Goal: Navigation & Orientation: Find specific page/section

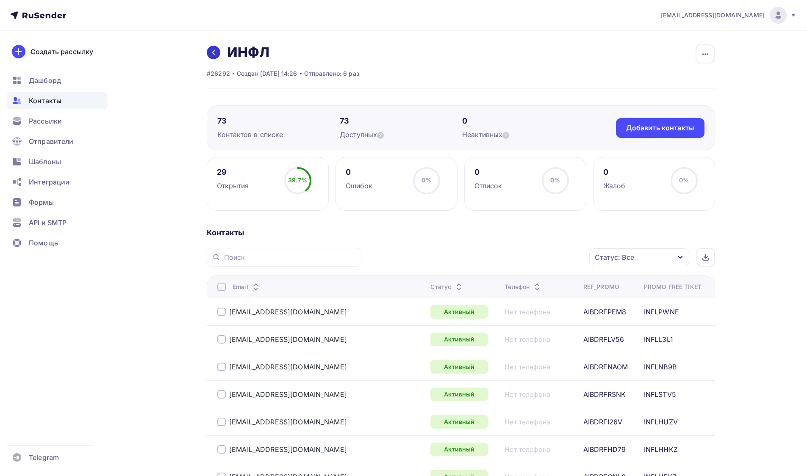
click at [216, 47] on link at bounding box center [214, 53] width 14 height 14
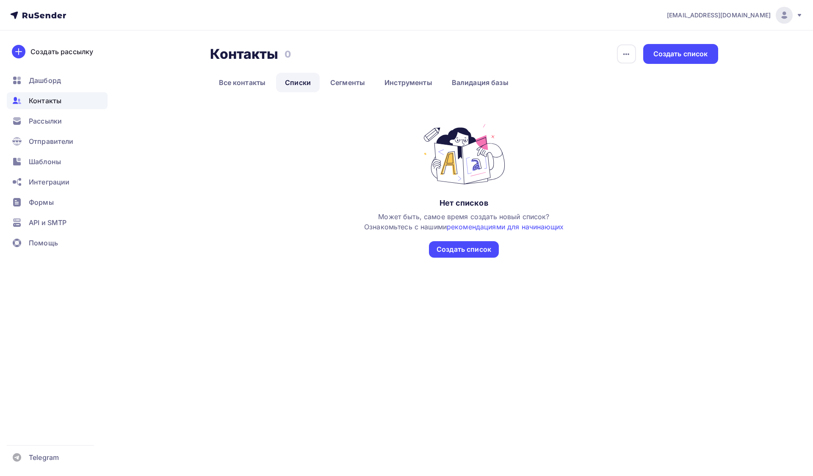
click at [214, 53] on h2 "Контакты" at bounding box center [244, 54] width 69 height 17
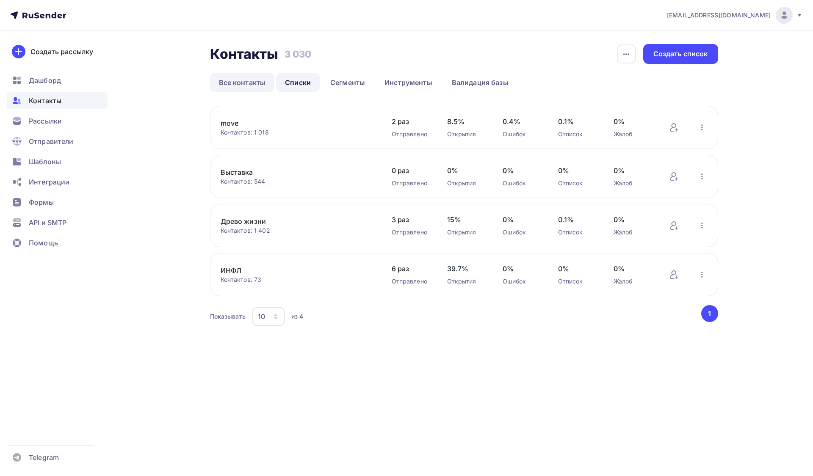
click at [233, 88] on link "Все контакты" at bounding box center [242, 82] width 65 height 19
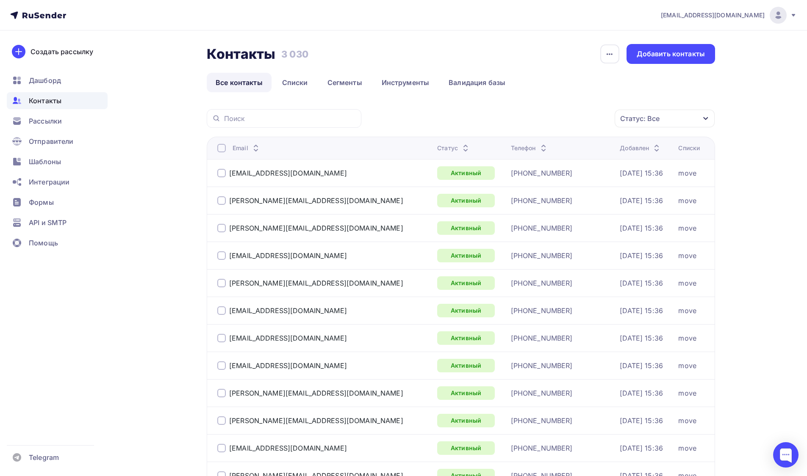
scroll to position [5, 0]
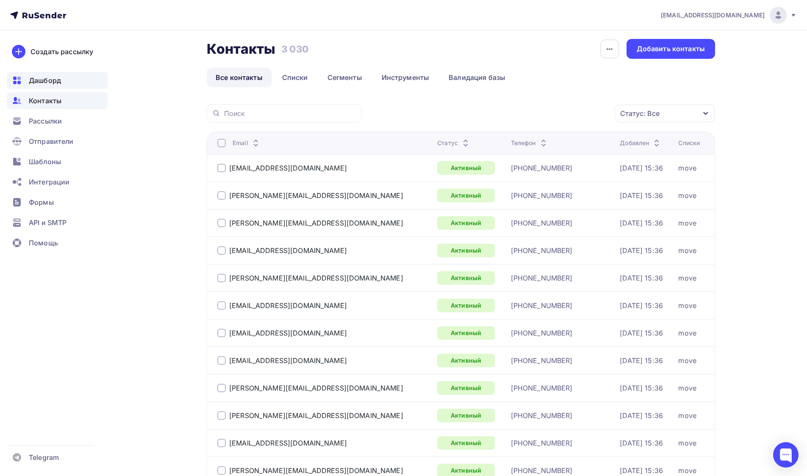
click at [92, 75] on div "Дашборд" at bounding box center [57, 80] width 101 height 17
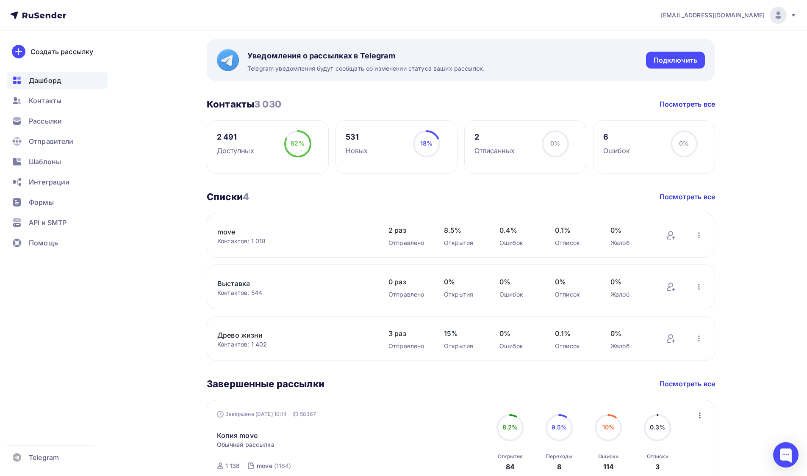
scroll to position [144, 0]
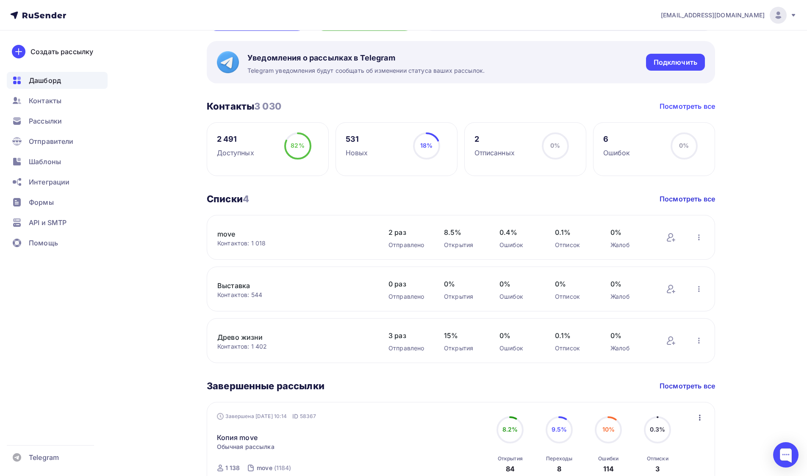
click at [675, 111] on link "Посмотреть все" at bounding box center [686, 106] width 55 height 10
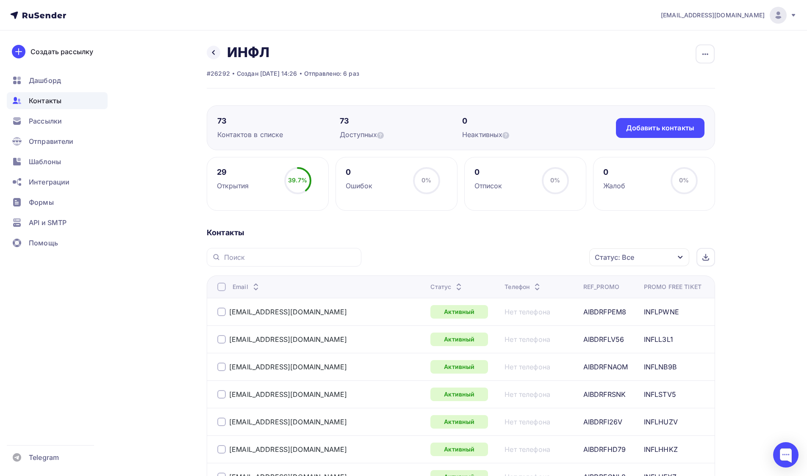
click at [74, 103] on div "Контакты" at bounding box center [57, 100] width 101 height 17
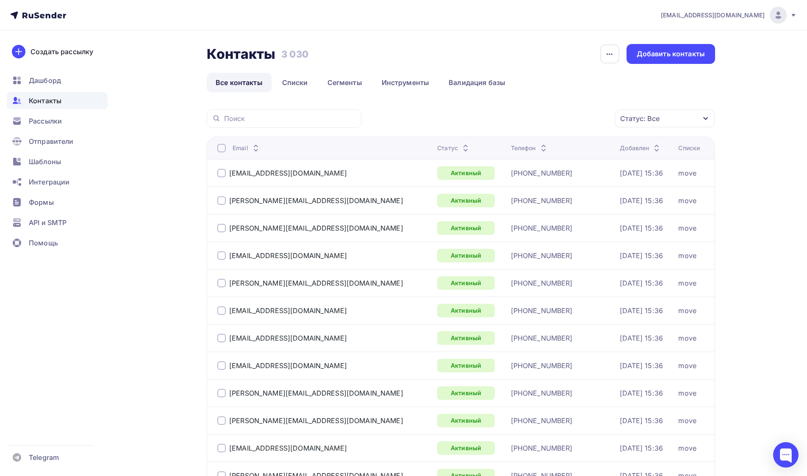
click at [229, 85] on link "Все контакты" at bounding box center [239, 82] width 65 height 19
click at [420, 87] on link "Инструменты" at bounding box center [406, 82] width 66 height 19
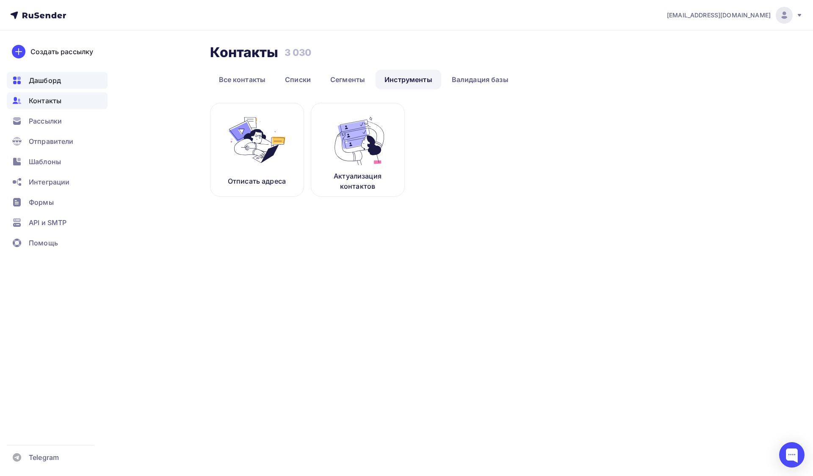
click at [50, 81] on span "Дашборд" at bounding box center [45, 80] width 32 height 10
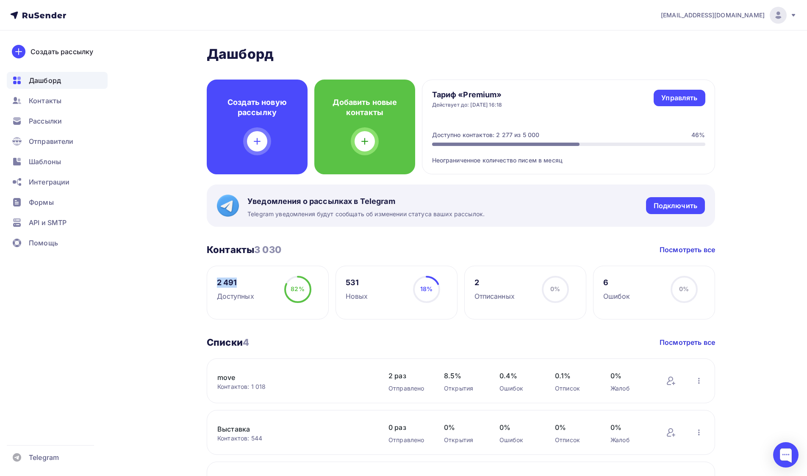
drag, startPoint x: 216, startPoint y: 280, endPoint x: 241, endPoint y: 281, distance: 24.2
click at [241, 281] on div "2 491 Доступных 82% 82%" at bounding box center [268, 293] width 122 height 54
copy div "2 491"
